Goal: Information Seeking & Learning: Understand process/instructions

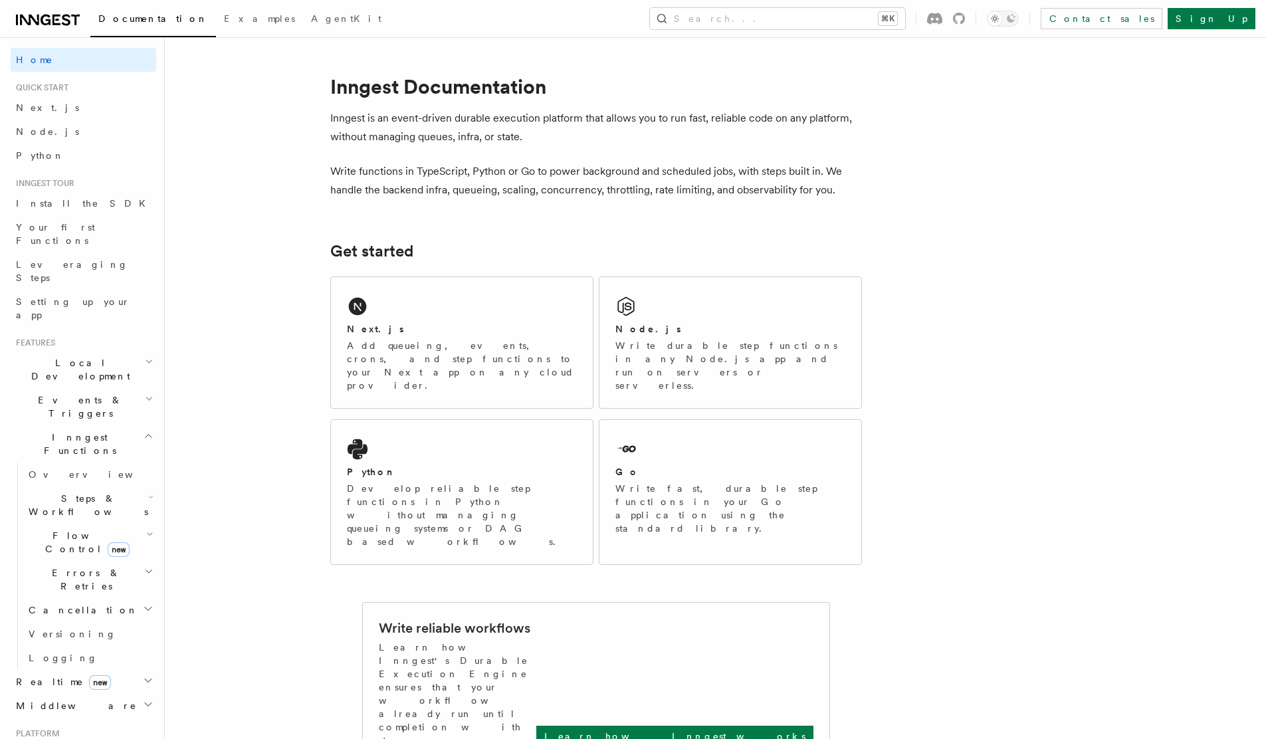
click at [62, 561] on h2 "Errors & Retries" at bounding box center [89, 579] width 133 height 37
click at [75, 529] on span "Flow Control new" at bounding box center [84, 542] width 123 height 27
click at [82, 618] on span "Concurrency" at bounding box center [85, 623] width 88 height 11
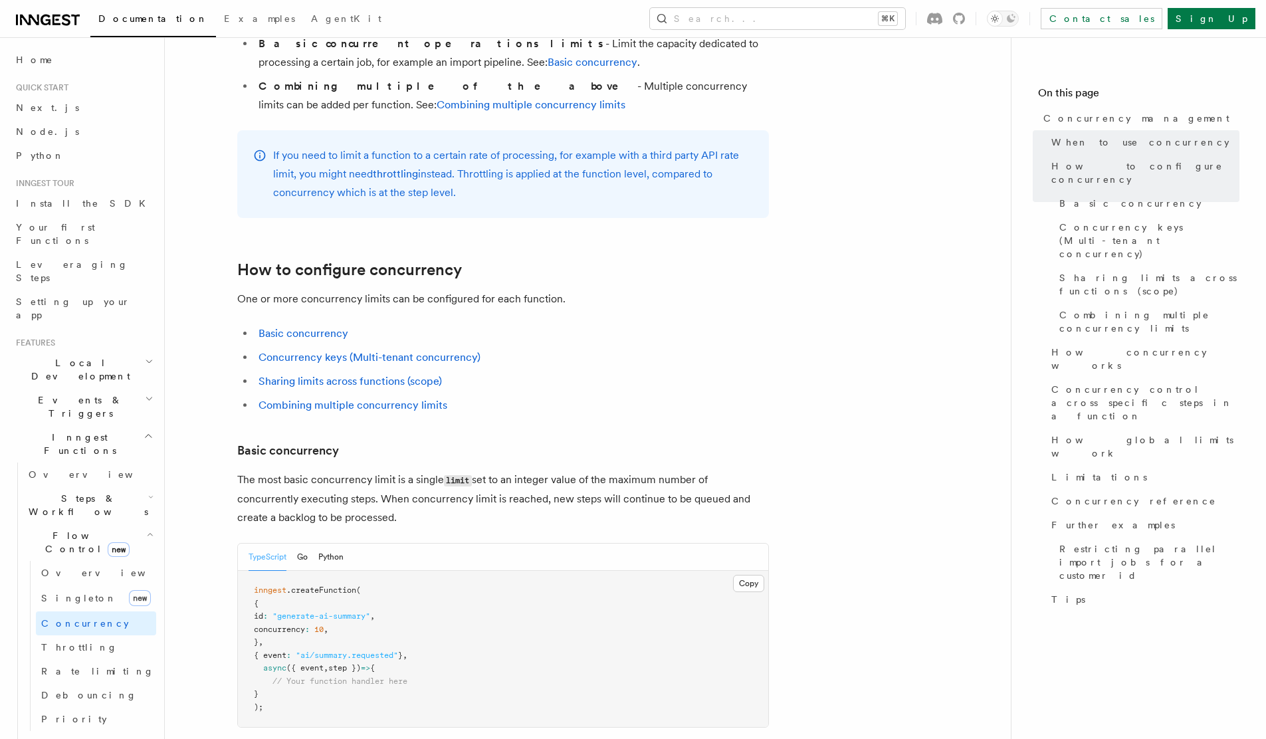
scroll to position [528, 0]
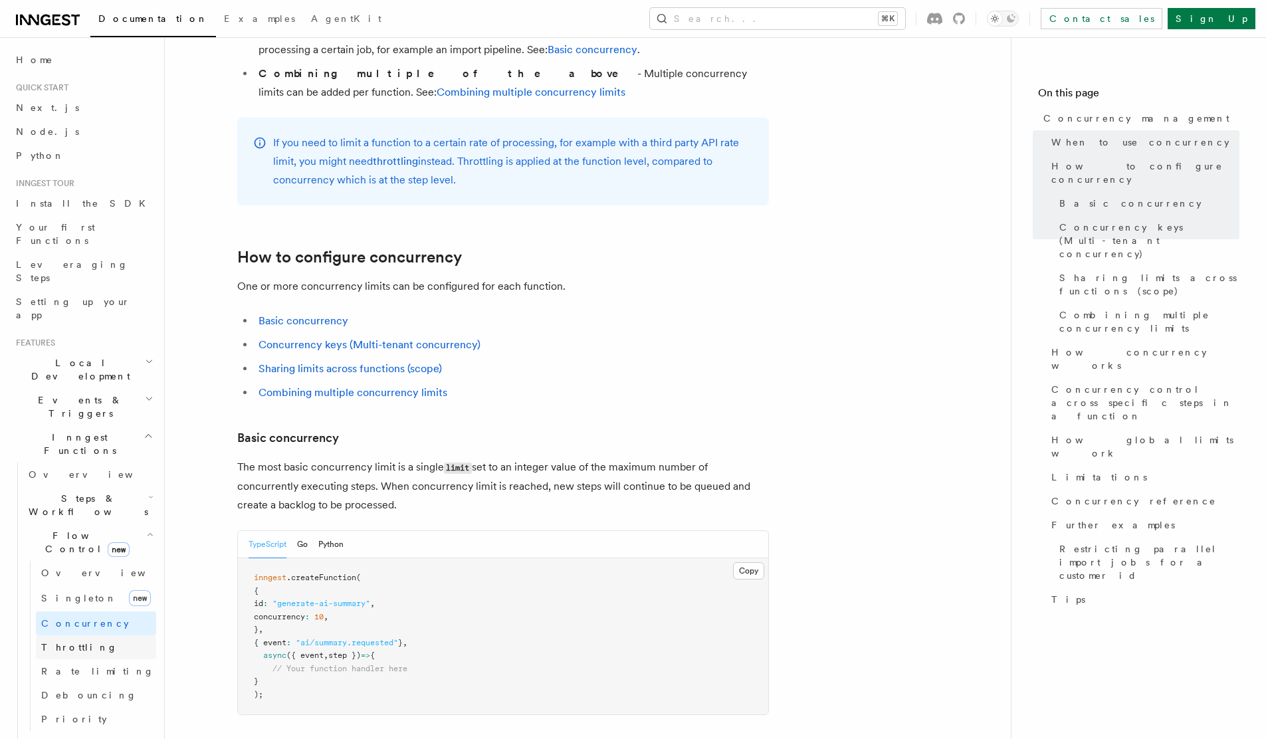
click at [94, 635] on link "Throttling" at bounding box center [96, 647] width 120 height 24
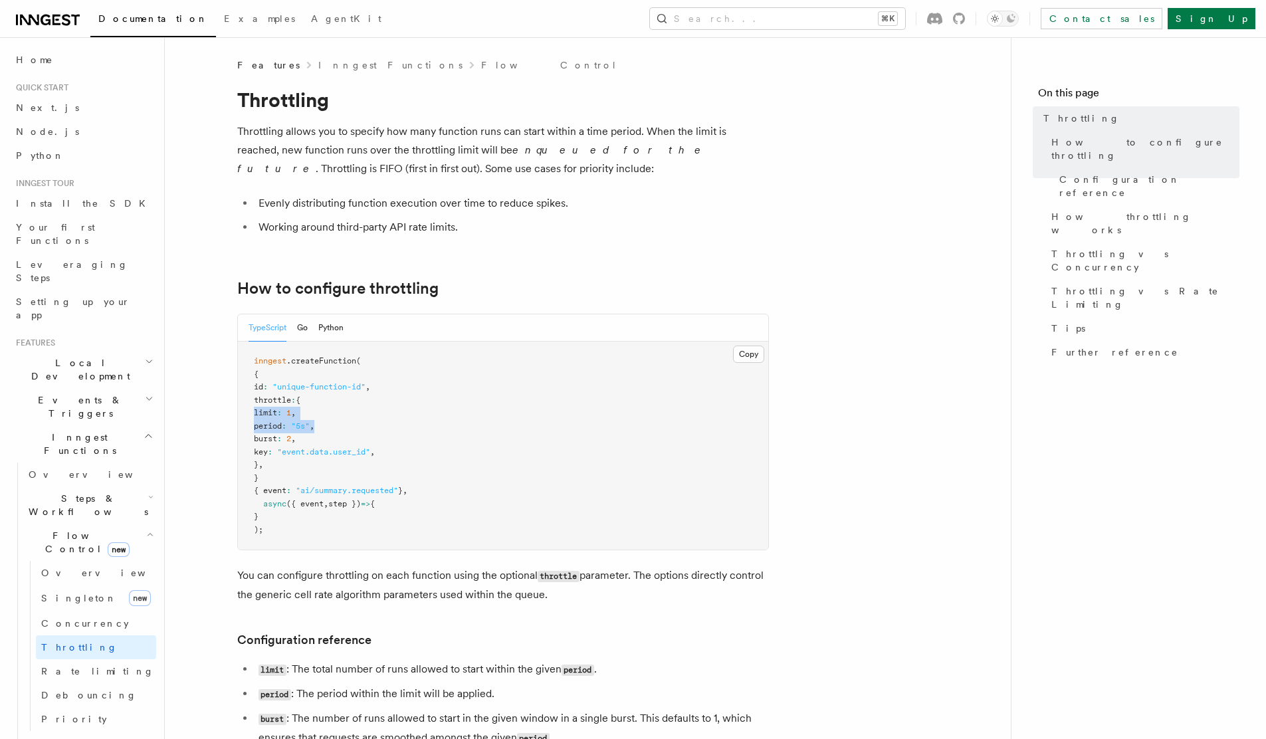
drag, startPoint x: 380, startPoint y: 429, endPoint x: 251, endPoint y: 415, distance: 129.7
click at [251, 415] on pre "inngest .createFunction ( { id : "unique-function-id" , throttle : { limit : 1 …" at bounding box center [503, 446] width 530 height 208
drag, startPoint x: 344, startPoint y: 442, endPoint x: 255, endPoint y: 407, distance: 95.8
click at [255, 407] on pre "inngest .createFunction ( { id : "unique-function-id" , throttle : { limit : 1 …" at bounding box center [503, 446] width 530 height 208
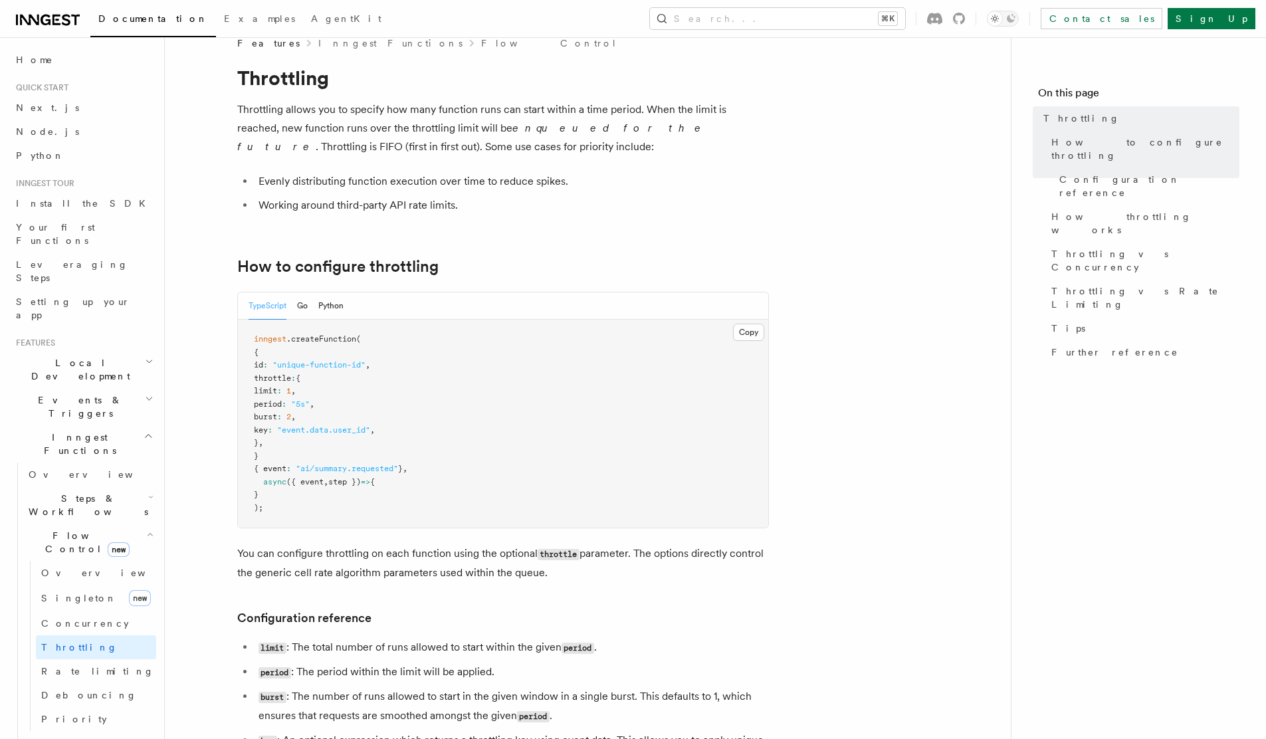
click at [378, 410] on pre "inngest .createFunction ( { id : "unique-function-id" , throttle : { limit : 1 …" at bounding box center [503, 424] width 530 height 208
drag, startPoint x: 350, startPoint y: 403, endPoint x: 230, endPoint y: 391, distance: 120.3
copy code "limit : 1 , period : "5s" ,"
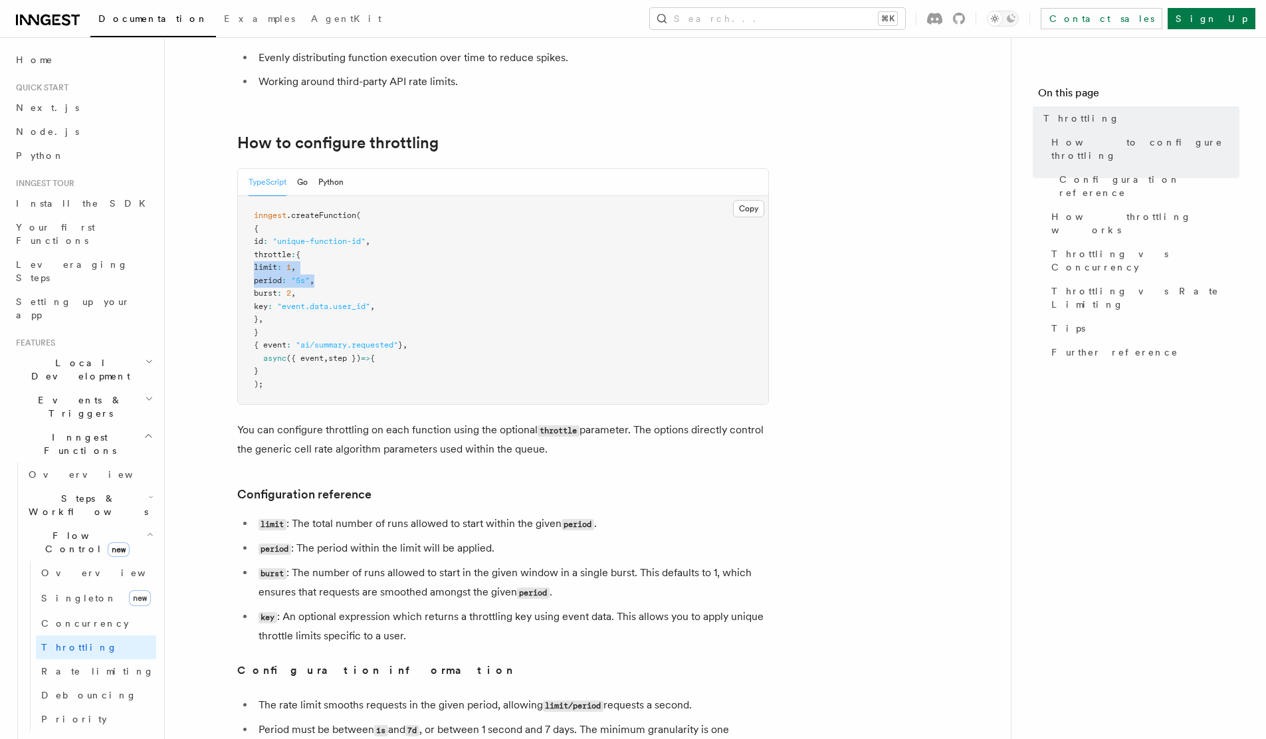
scroll to position [147, 0]
click at [369, 619] on li "key : An optional expression which returns a throttling key using event data. T…" at bounding box center [512, 625] width 514 height 38
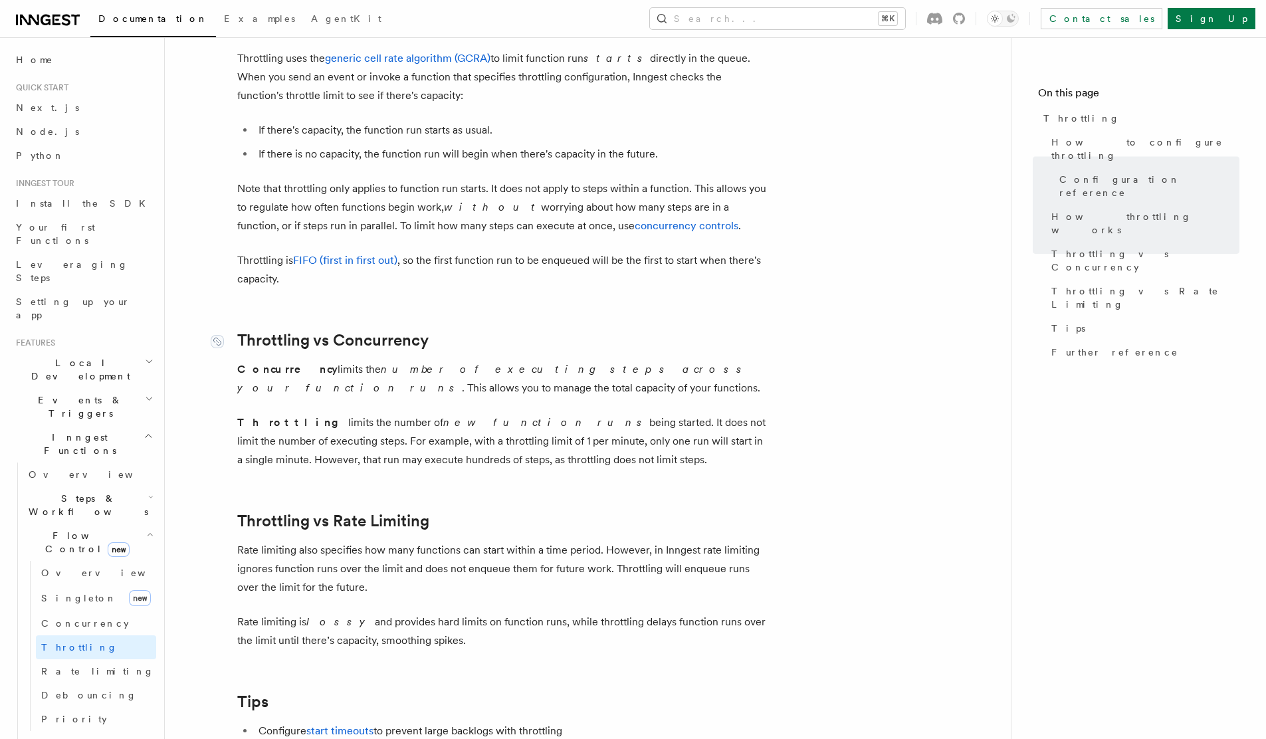
scroll to position [1108, 0]
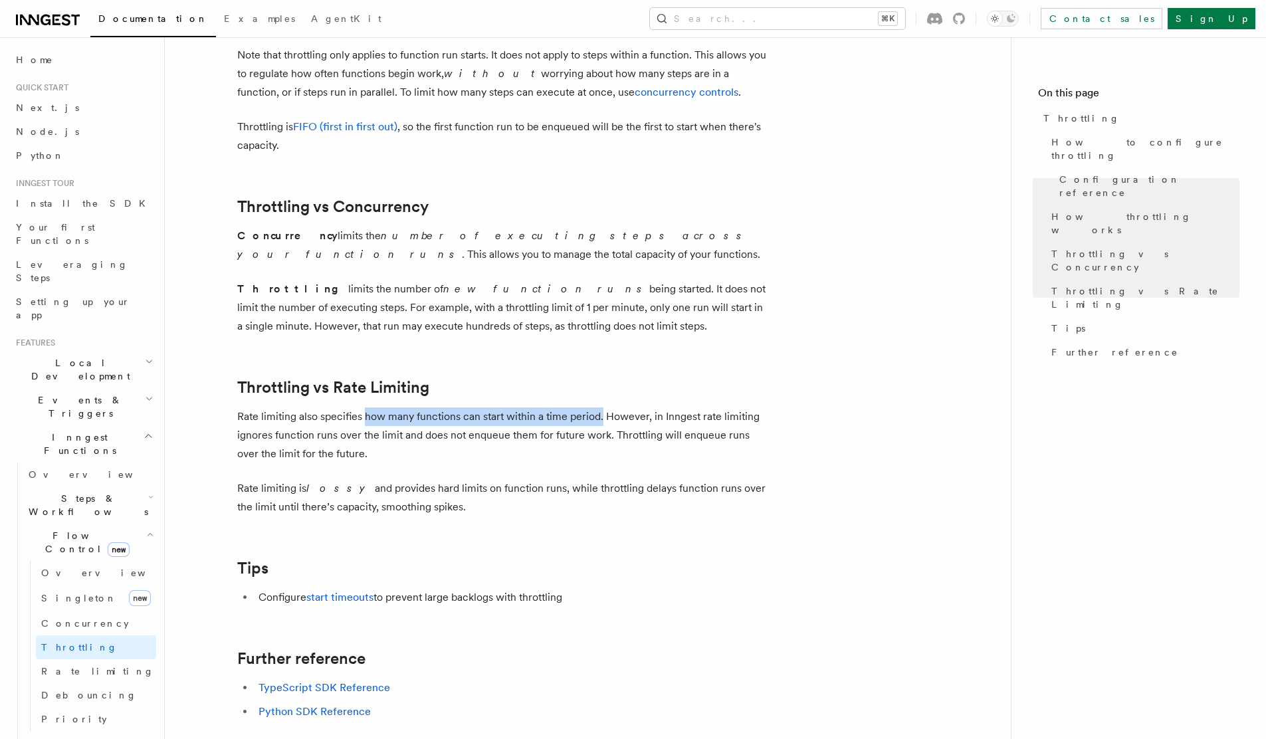
drag, startPoint x: 382, startPoint y: 421, endPoint x: 601, endPoint y: 418, distance: 218.7
click at [601, 418] on p "Rate limiting also specifies how many functions can start within a time period.…" at bounding box center [503, 435] width 532 height 56
drag, startPoint x: 643, startPoint y: 223, endPoint x: 651, endPoint y: 223, distance: 8.0
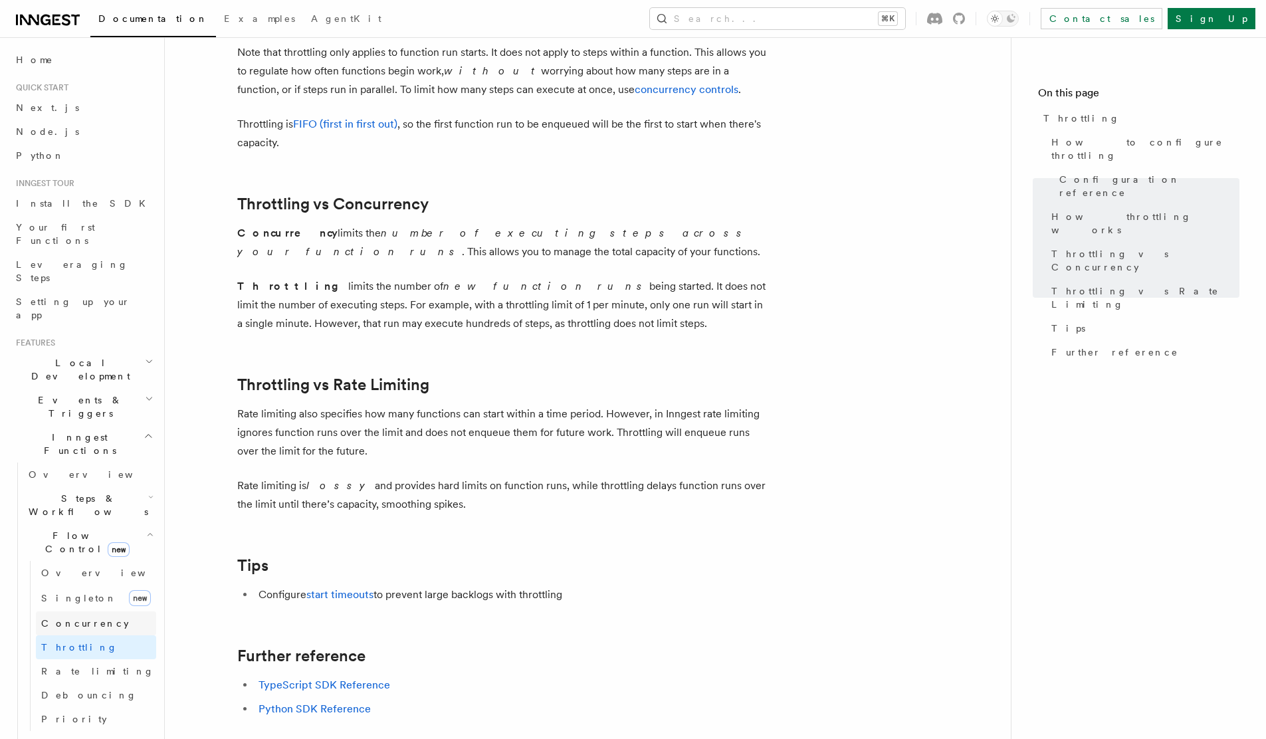
click at [87, 618] on span "Concurrency" at bounding box center [85, 623] width 88 height 11
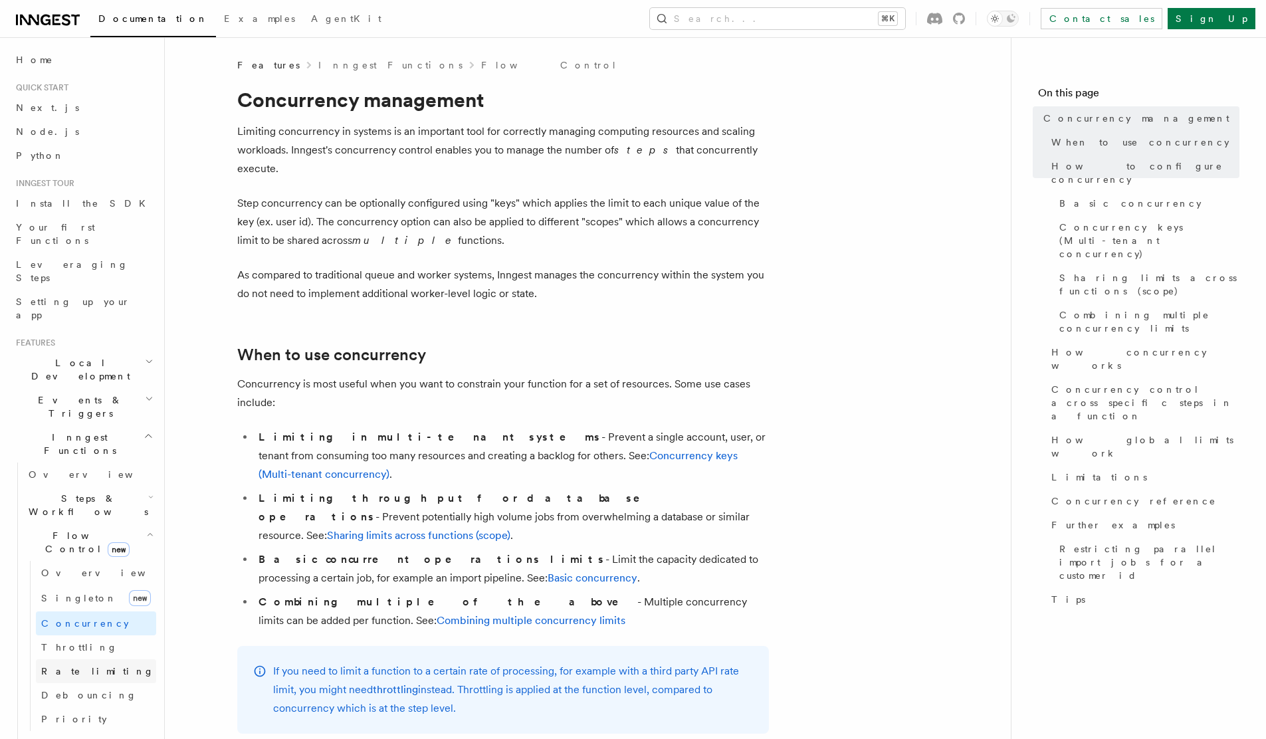
click at [65, 666] on span "Rate limiting" at bounding box center [97, 671] width 113 height 11
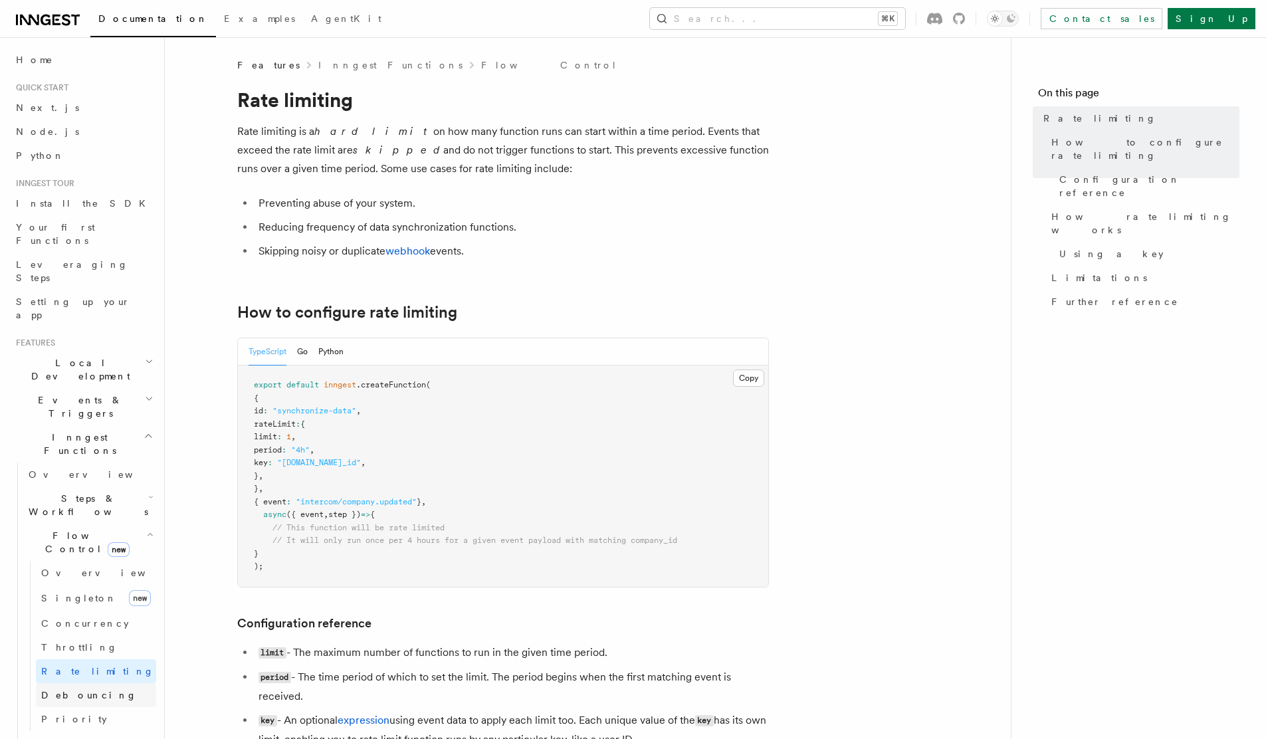
click at [72, 690] on span "Debouncing" at bounding box center [89, 695] width 96 height 11
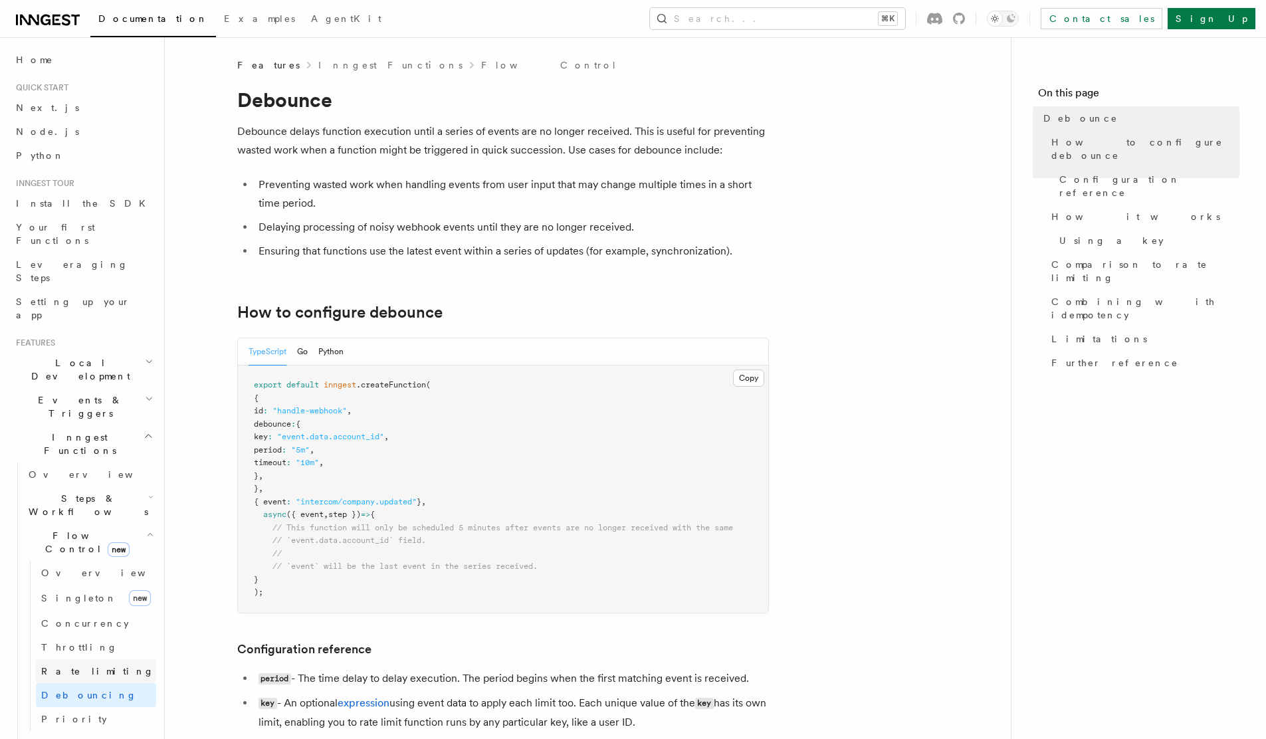
click at [82, 666] on span "Rate limiting" at bounding box center [97, 671] width 113 height 11
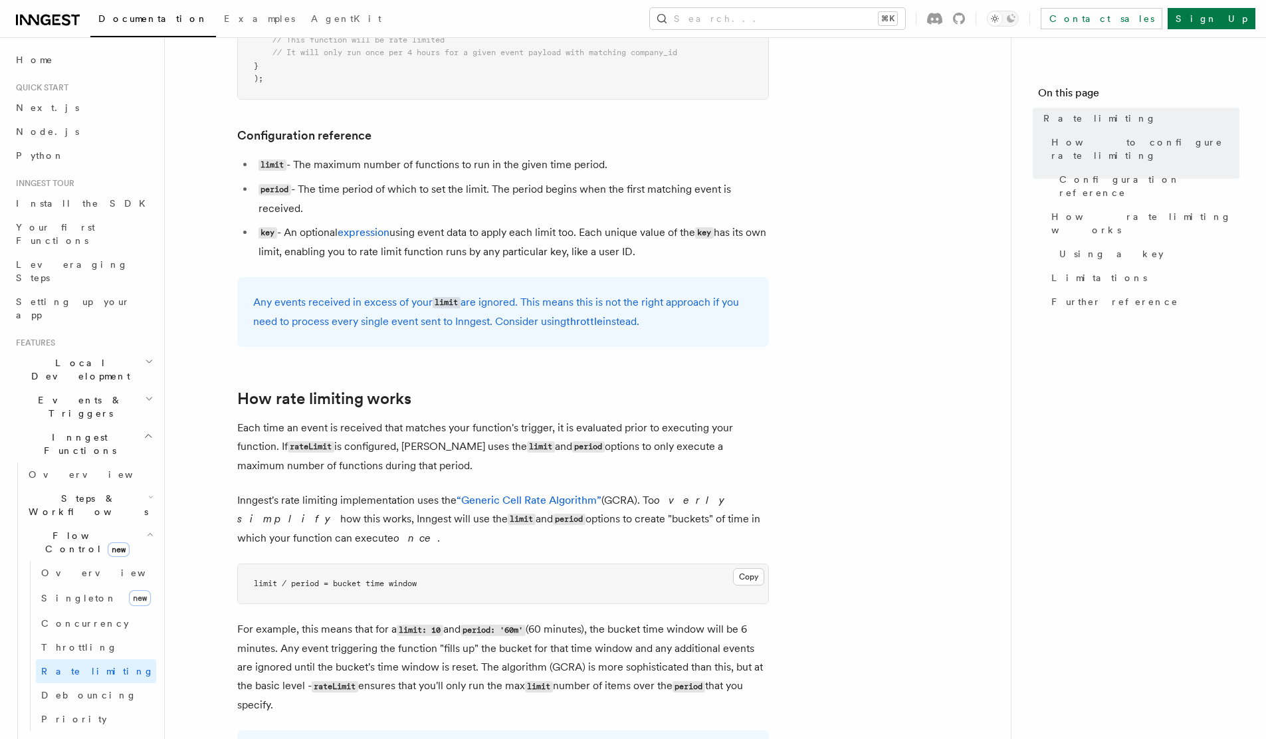
scroll to position [887, 0]
